Goal: Task Accomplishment & Management: Manage account settings

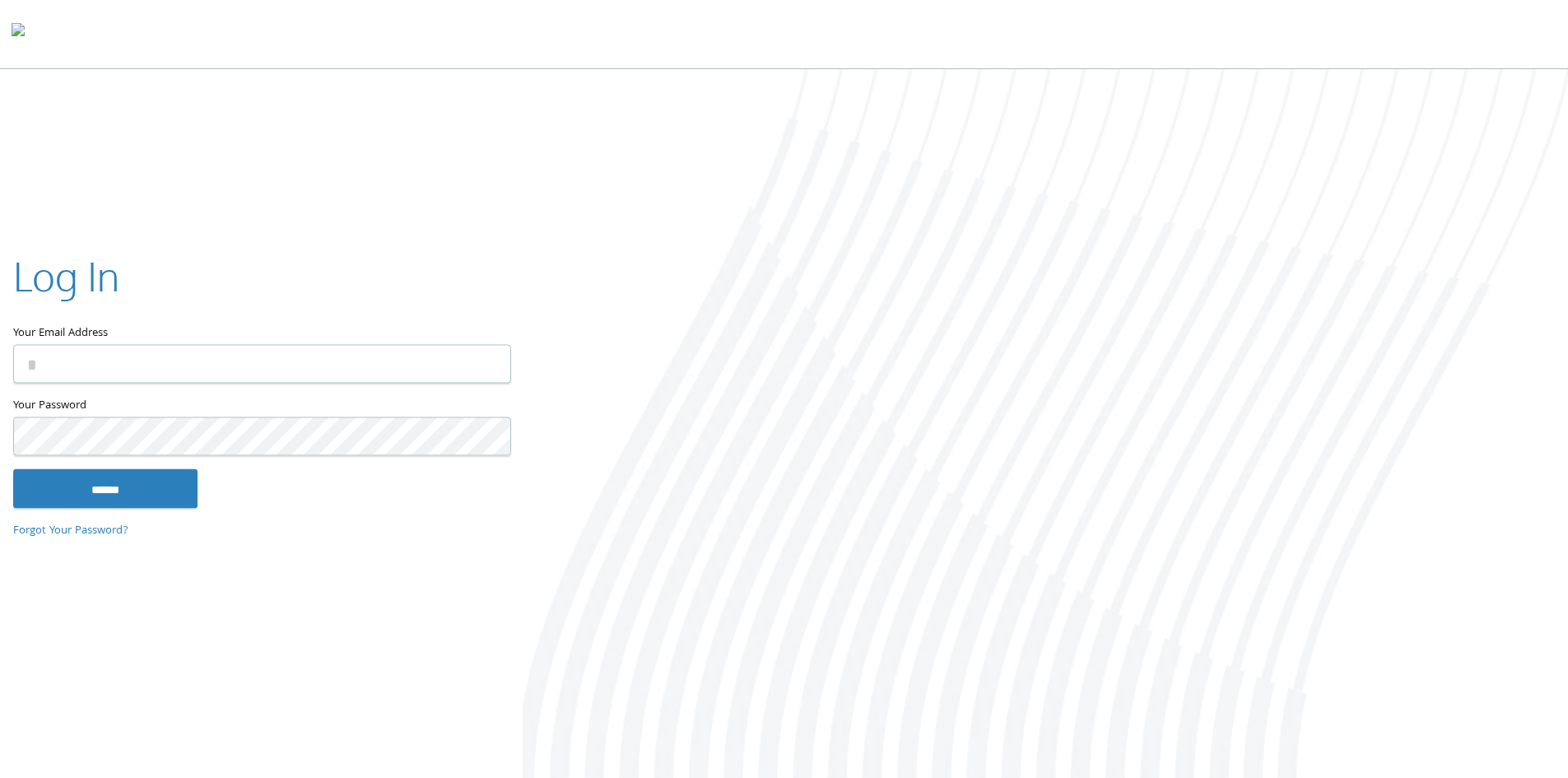
click at [172, 367] on input "Your Email Address" at bounding box center [261, 363] width 497 height 39
type input "**********"
click at [113, 483] on input "******" at bounding box center [105, 488] width 185 height 40
